Goal: Find specific page/section: Find specific page/section

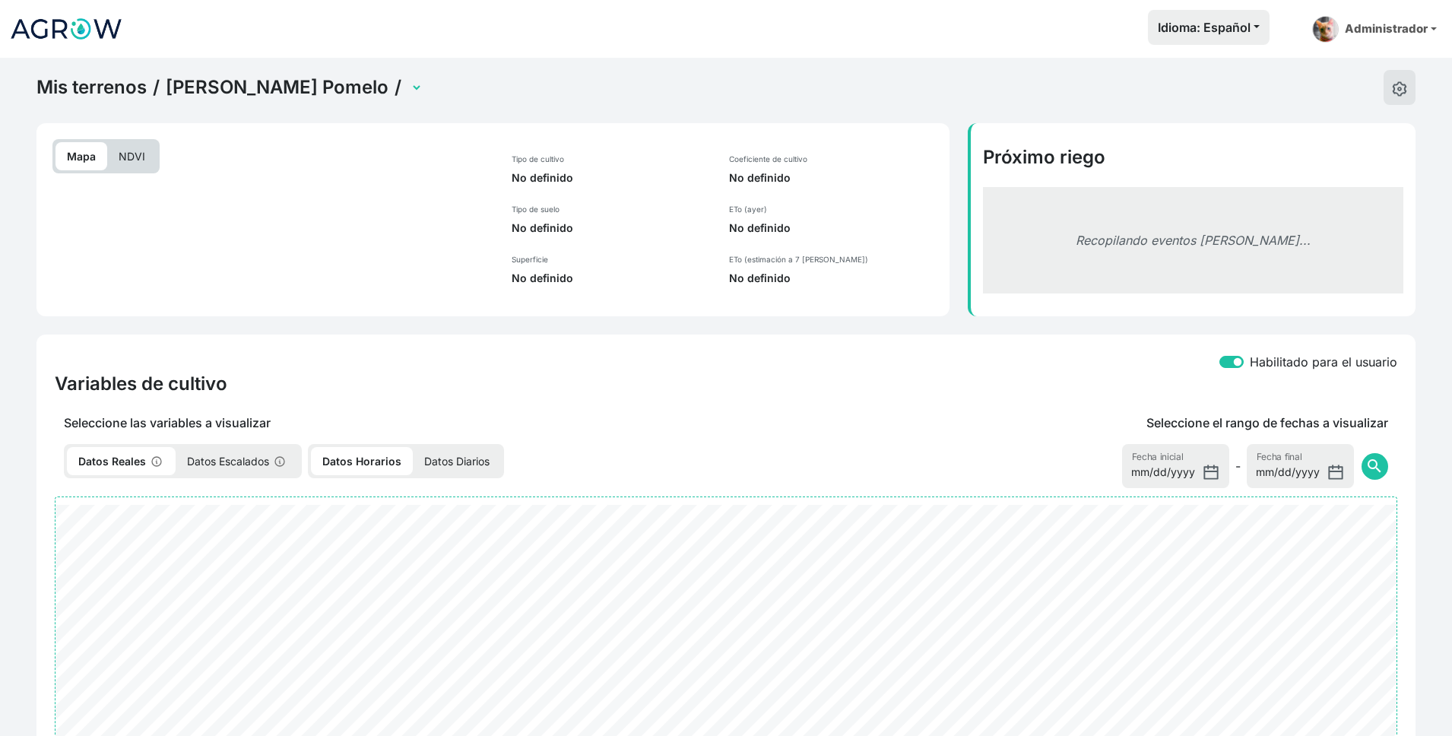
select select "2496"
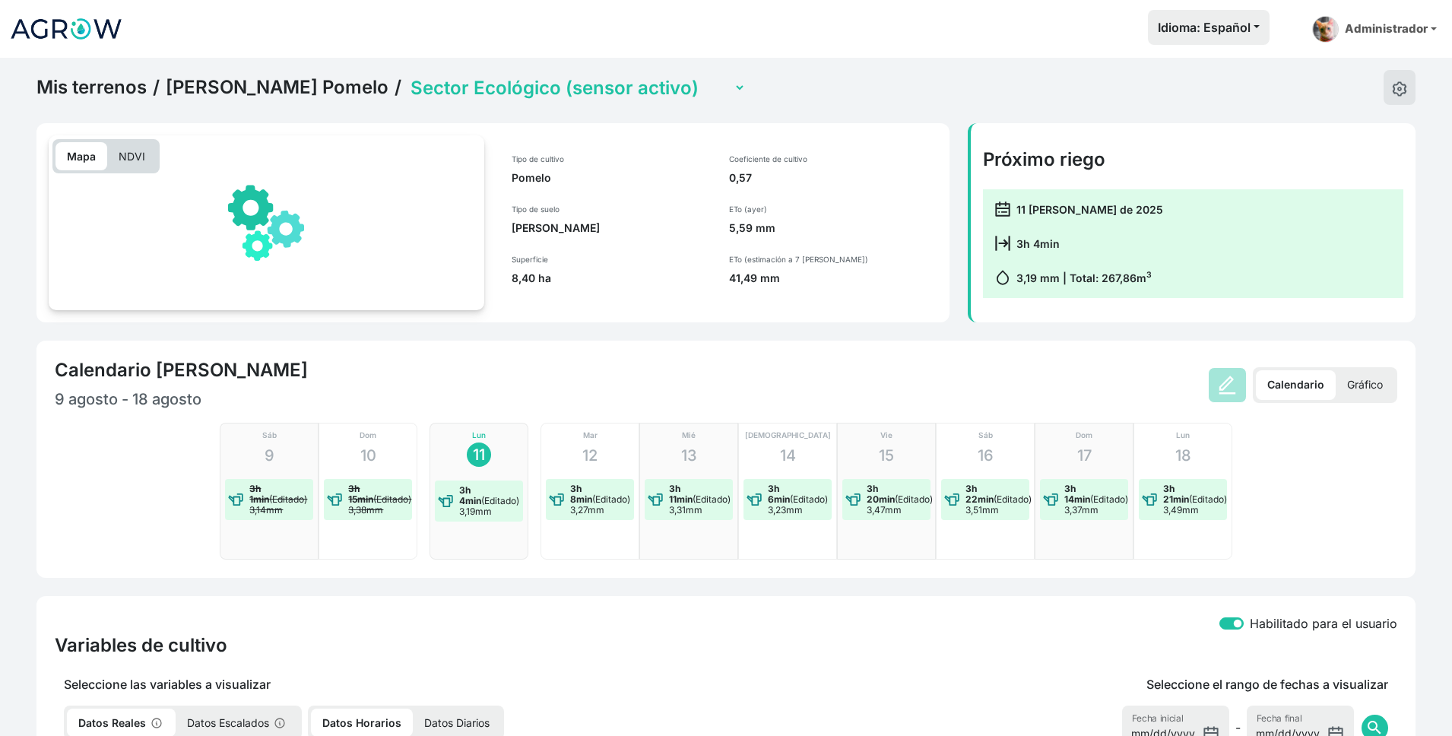
click at [201, 84] on link "[PERSON_NAME] Pomelo" at bounding box center [277, 87] width 223 height 23
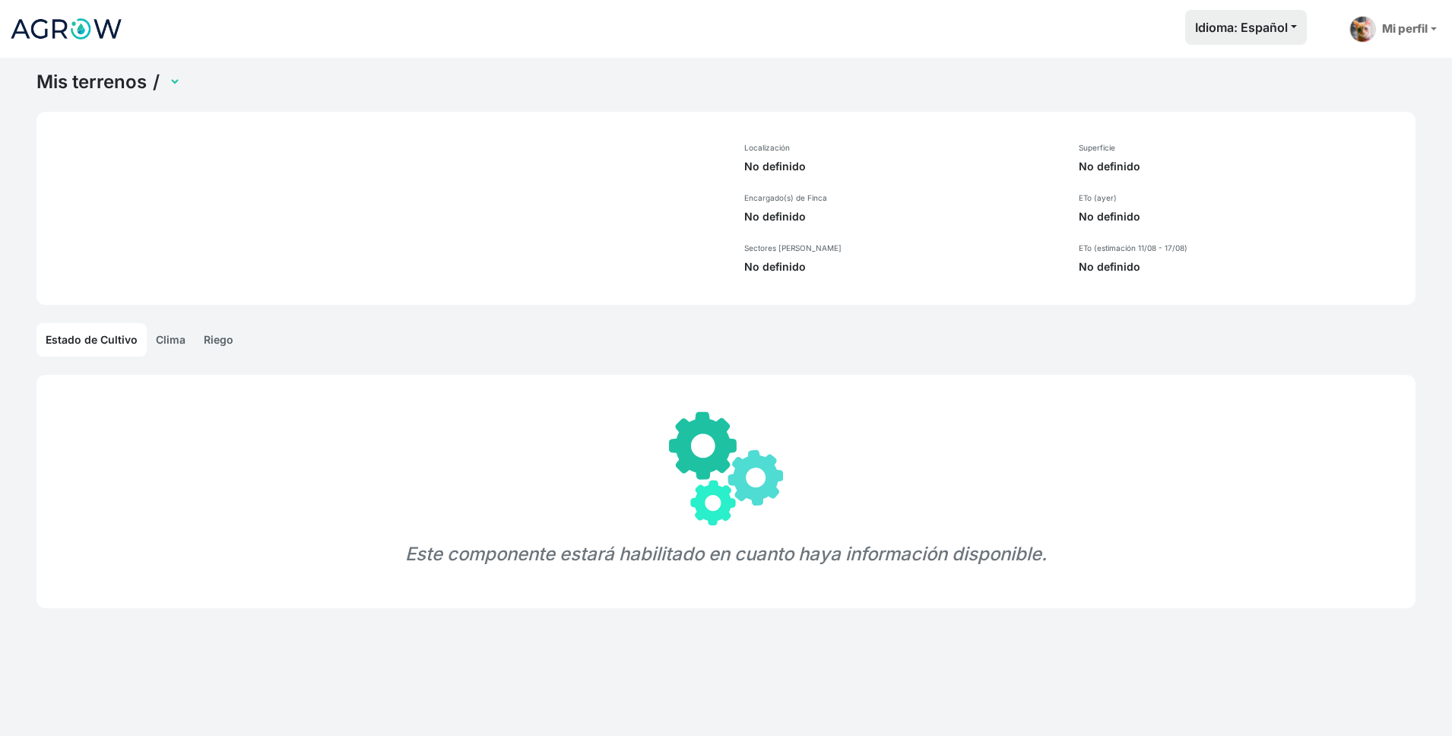
click at [201, 84] on html "Idioma: Español Español English Português Mi perfil Preferencias Mis terrenos V…" at bounding box center [726, 368] width 1452 height 736
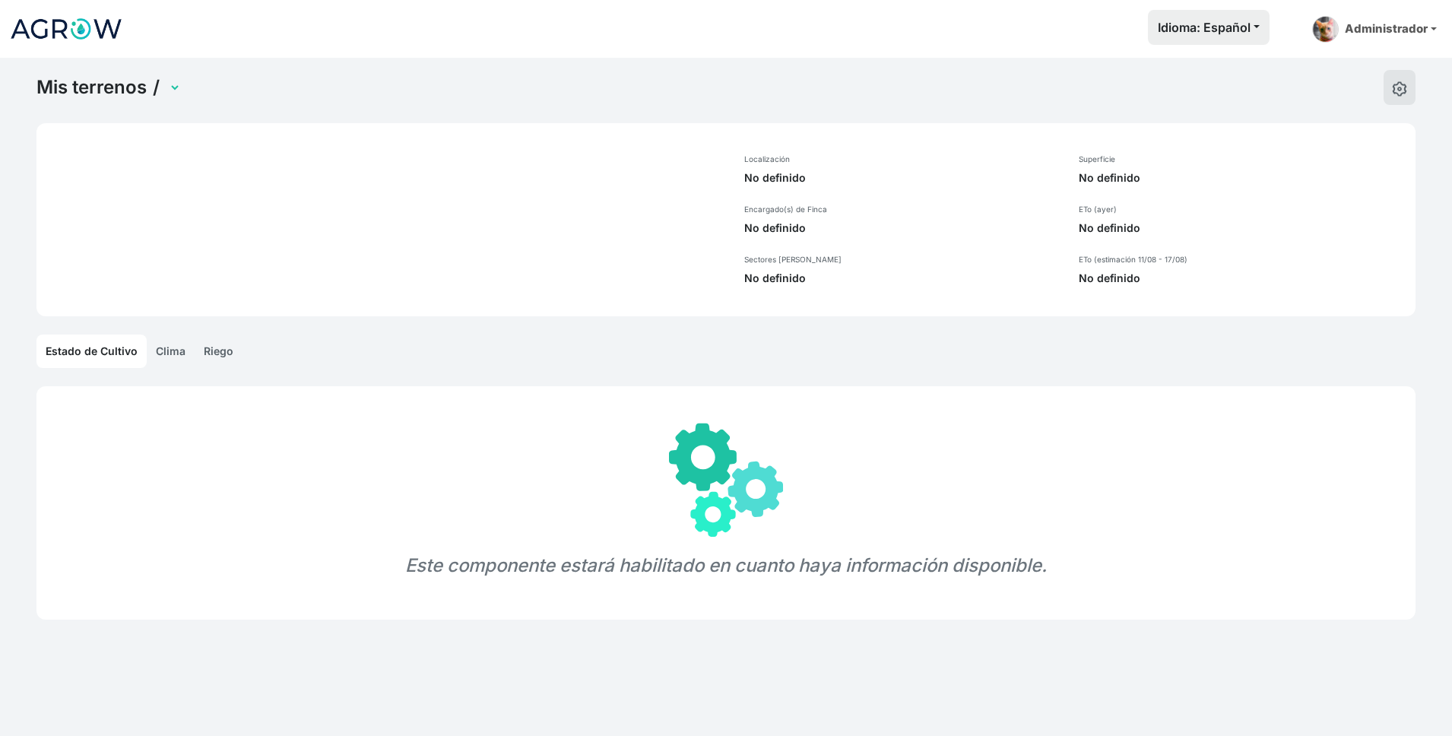
select select "1236"
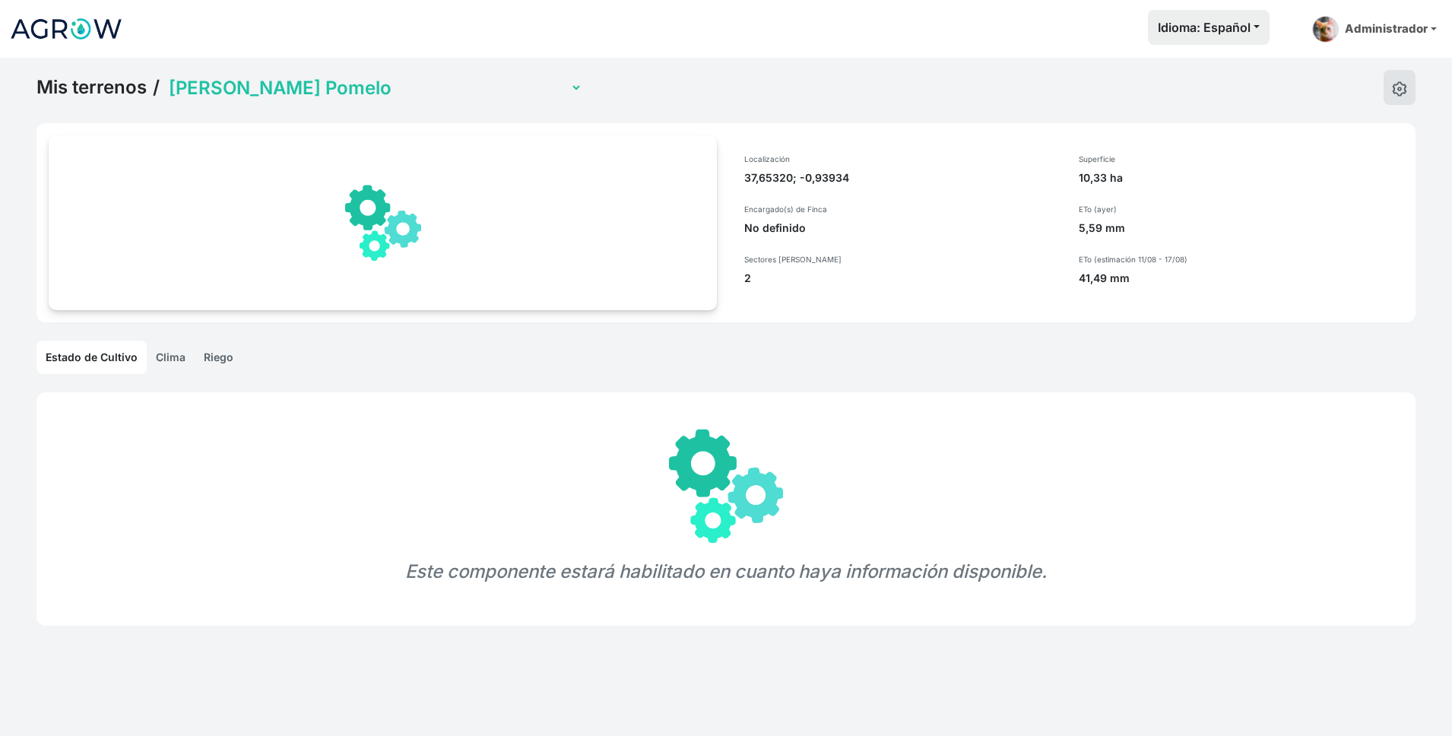
click at [223, 344] on link "Riego" at bounding box center [219, 357] width 48 height 33
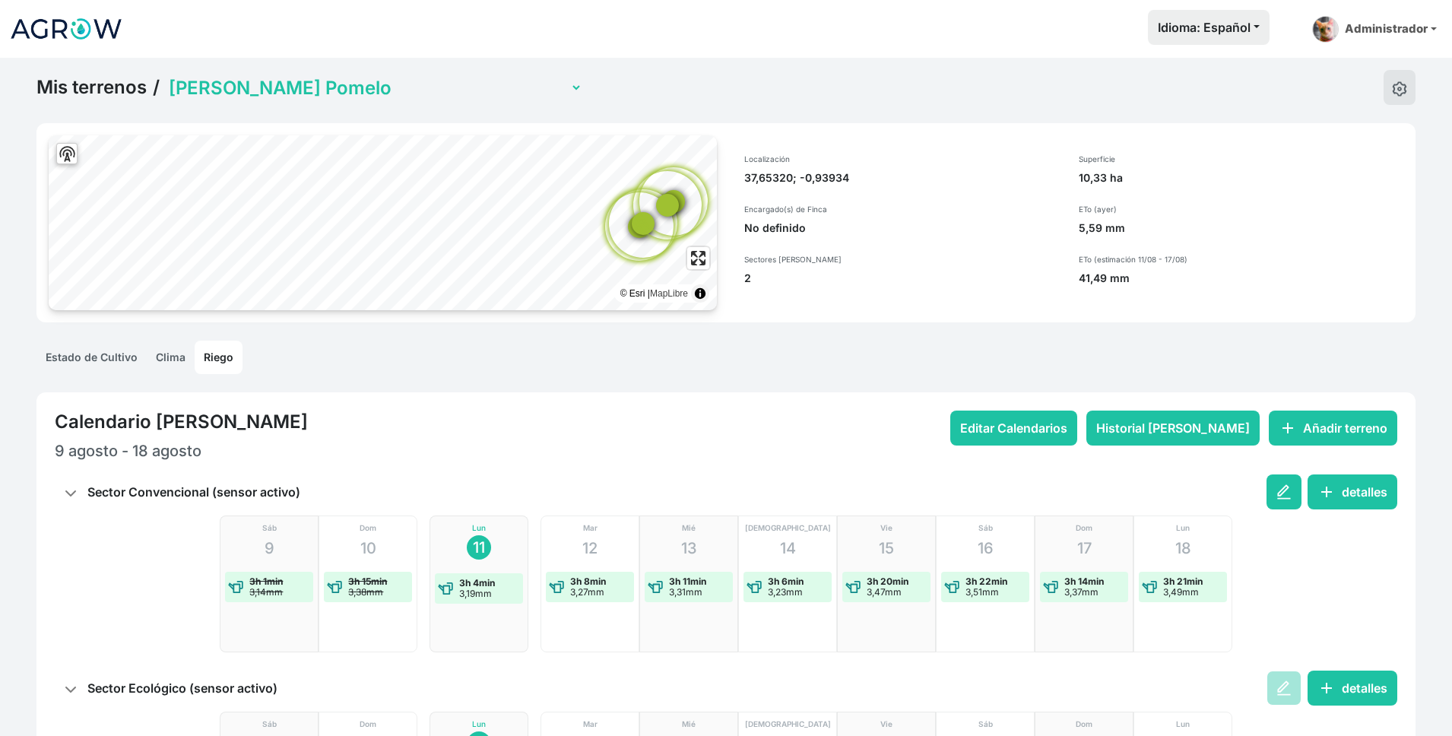
click at [49, 90] on link "Mis terrenos" at bounding box center [91, 87] width 110 height 23
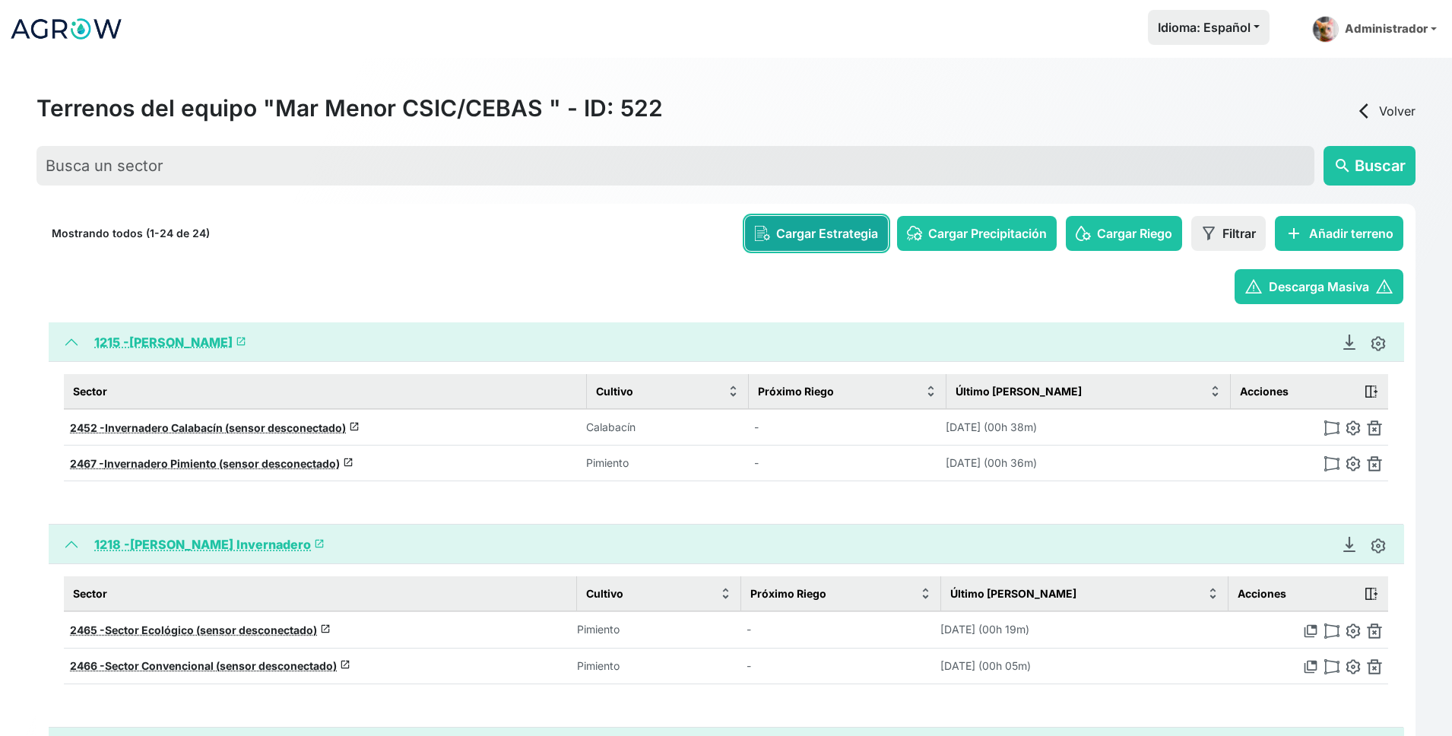
click at [776, 232] on span "Cargar Estrategia" at bounding box center [827, 233] width 102 height 18
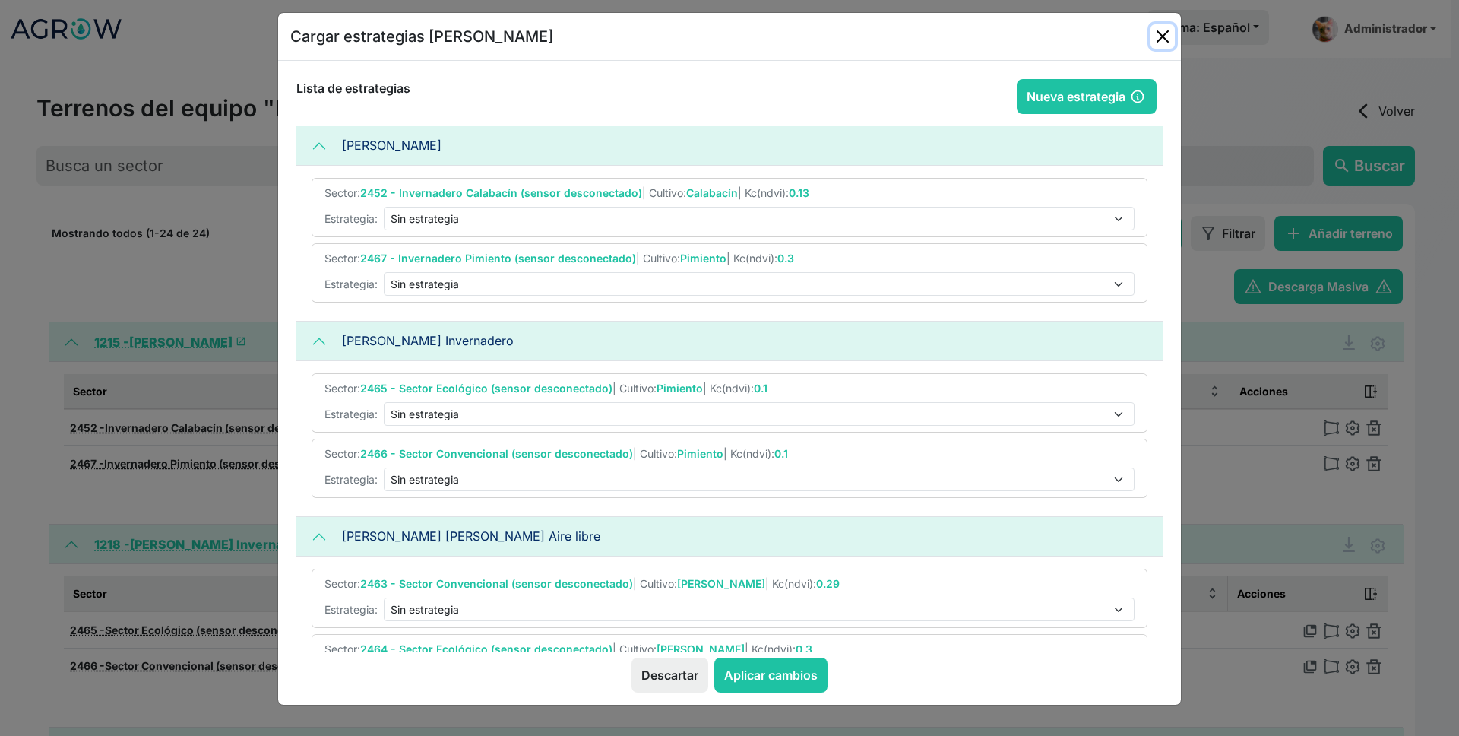
click at [1157, 31] on button "Close" at bounding box center [1163, 36] width 24 height 24
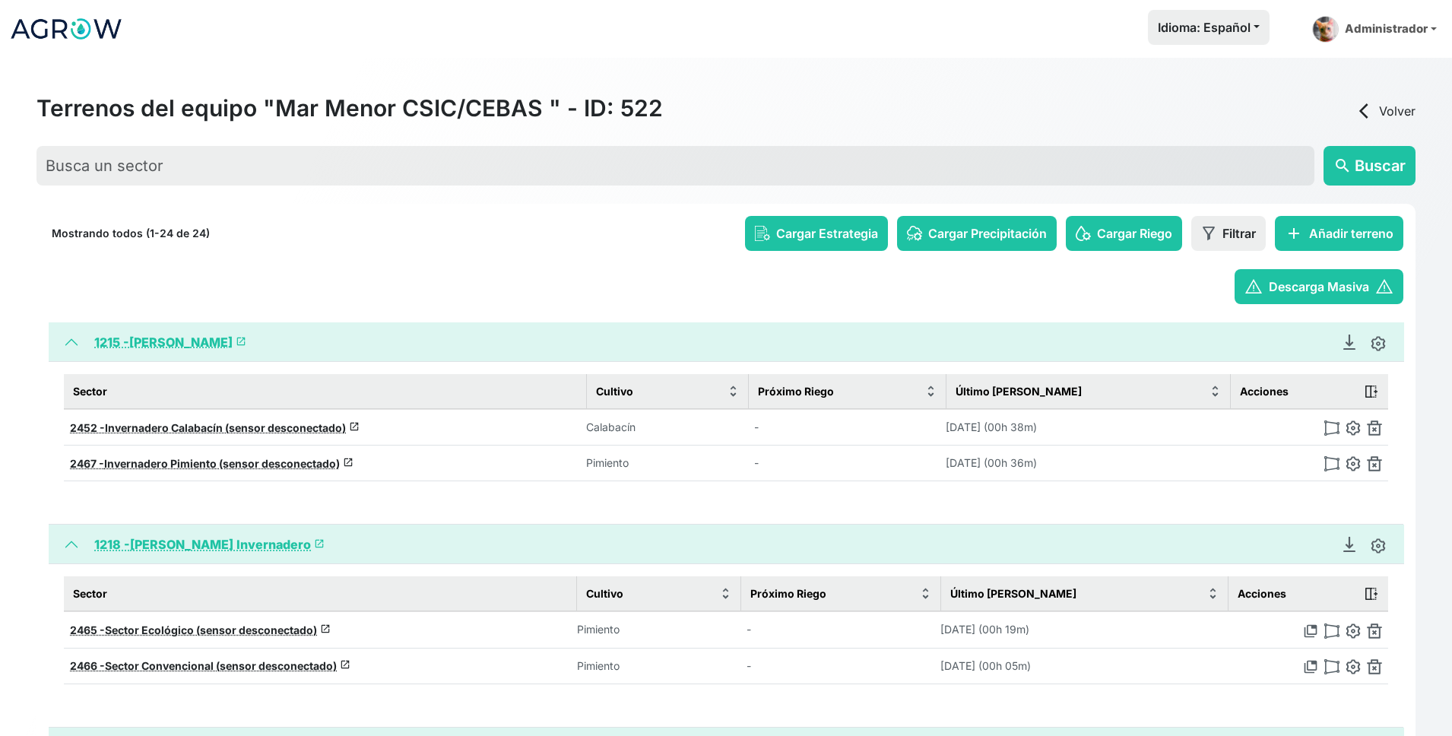
drag, startPoint x: 767, startPoint y: 420, endPoint x: 775, endPoint y: 423, distance: 8.9
click at [775, 423] on td "-" at bounding box center [847, 427] width 198 height 36
click at [809, 239] on span "Cargar Estrategia" at bounding box center [827, 233] width 102 height 18
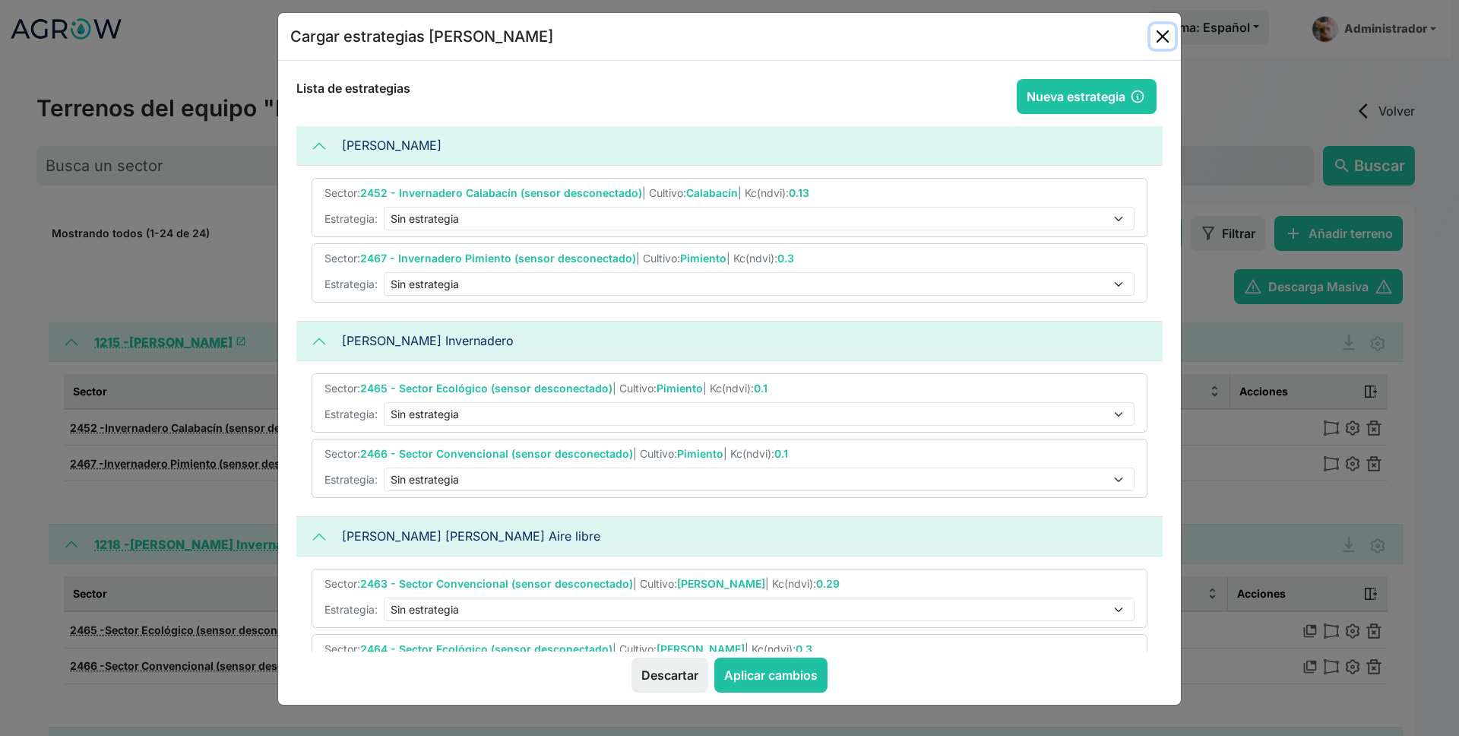
click at [1154, 39] on button "Close" at bounding box center [1163, 36] width 24 height 24
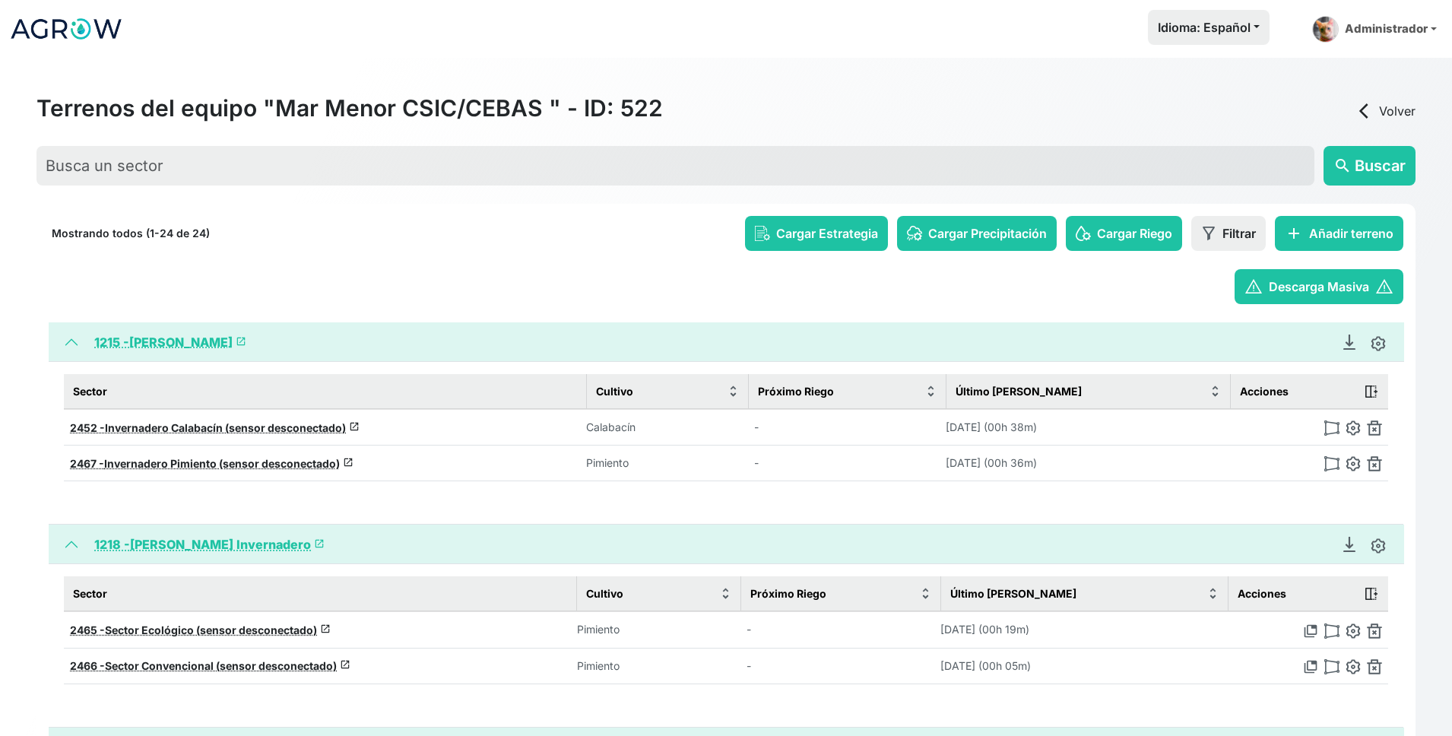
drag, startPoint x: 933, startPoint y: 412, endPoint x: 1136, endPoint y: 467, distance: 211.1
click at [1131, 474] on tbody "2452 - Invernadero Calabacín (sensor desconectado) launch Calabacín - [DATE] (0…" at bounding box center [726, 445] width 1324 height 72
click at [1172, 435] on td "[DATE] (00h 38m)" at bounding box center [1088, 427] width 284 height 36
